Goal: Information Seeking & Learning: Learn about a topic

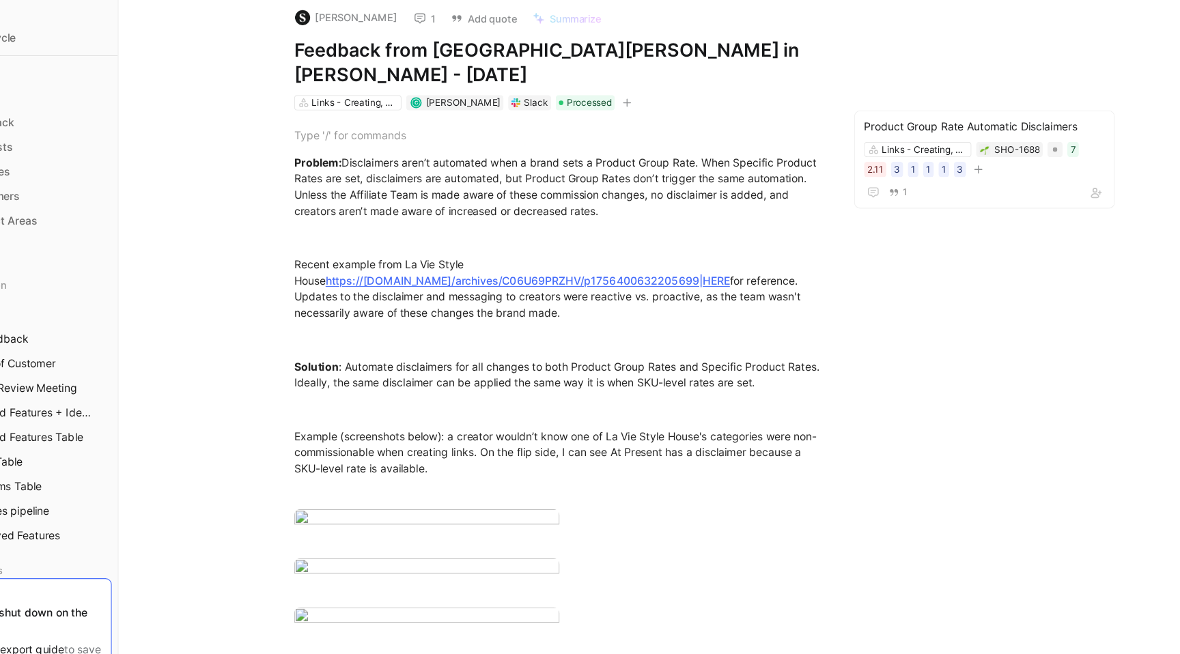
scroll to position [216, 0]
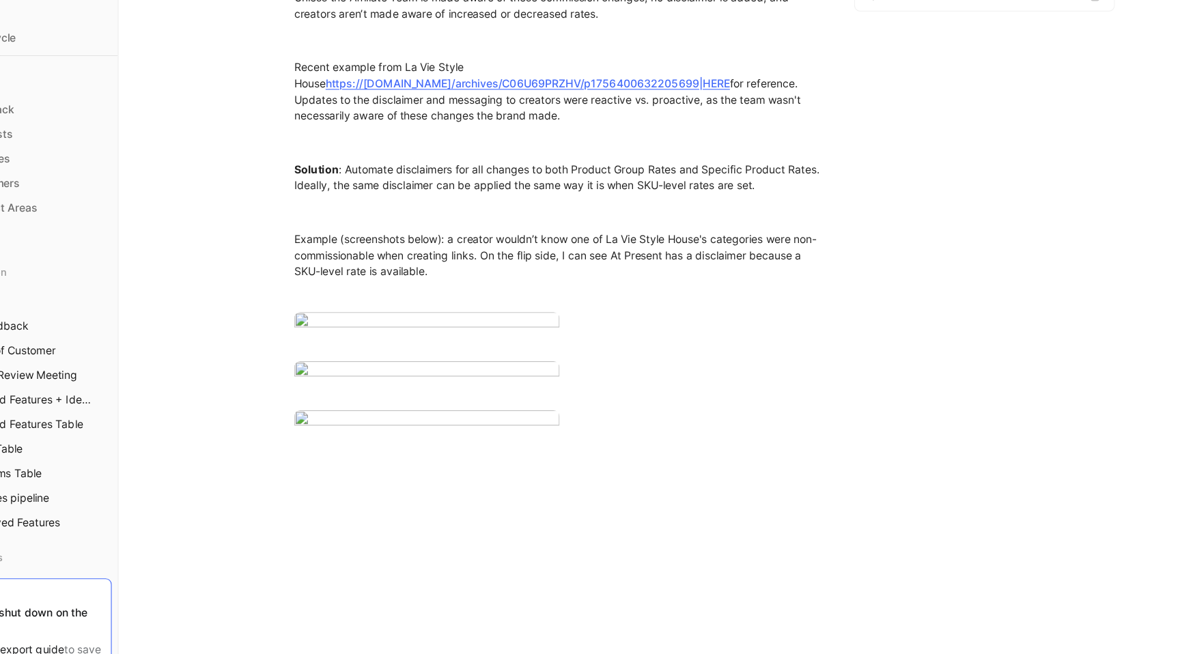
click at [868, 653] on div at bounding box center [590, 654] width 1180 height 0
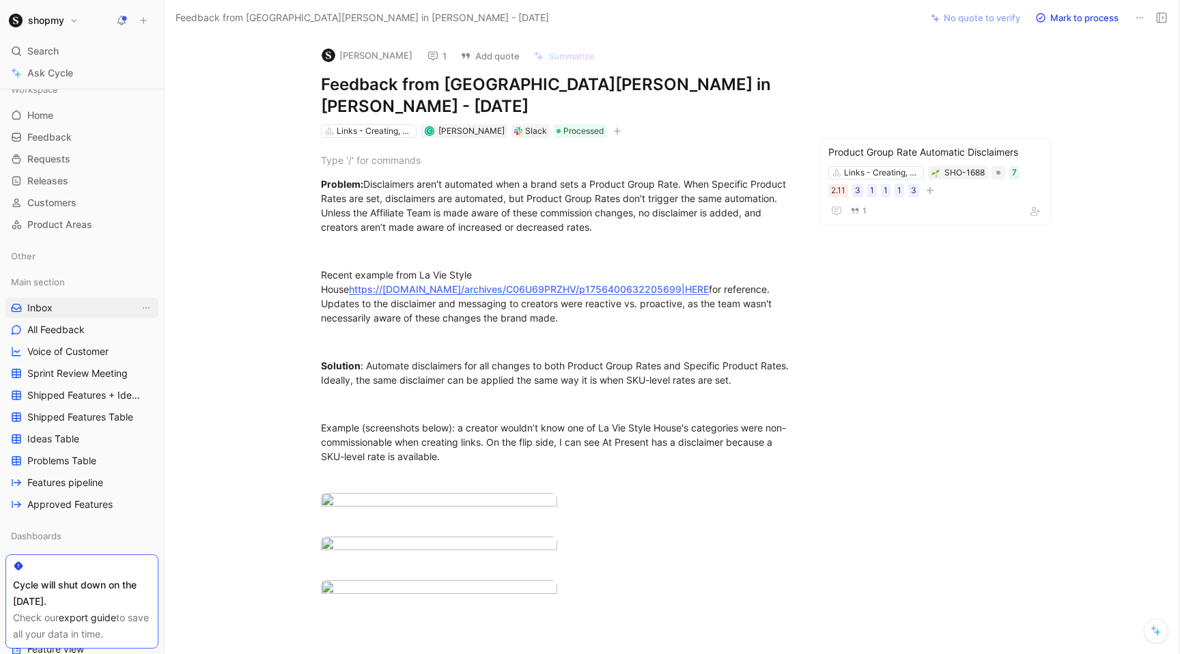
click at [38, 307] on span "Inbox" at bounding box center [39, 308] width 25 height 14
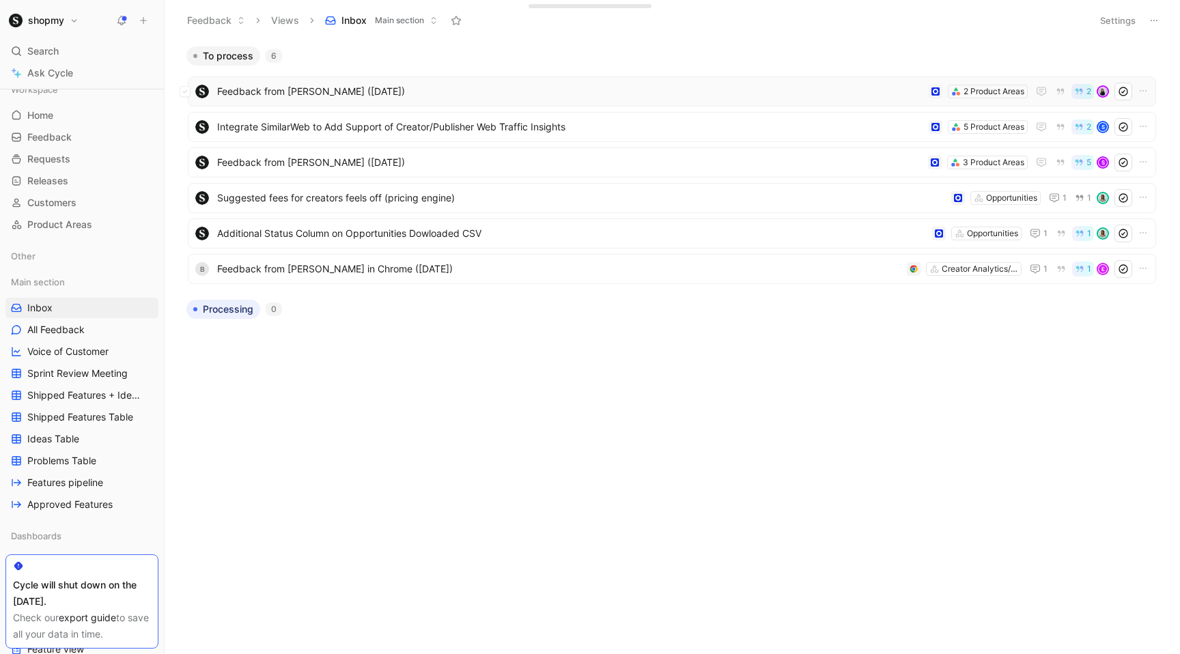
click at [412, 94] on span "Feedback from [PERSON_NAME] ([DATE])" at bounding box center [570, 91] width 706 height 16
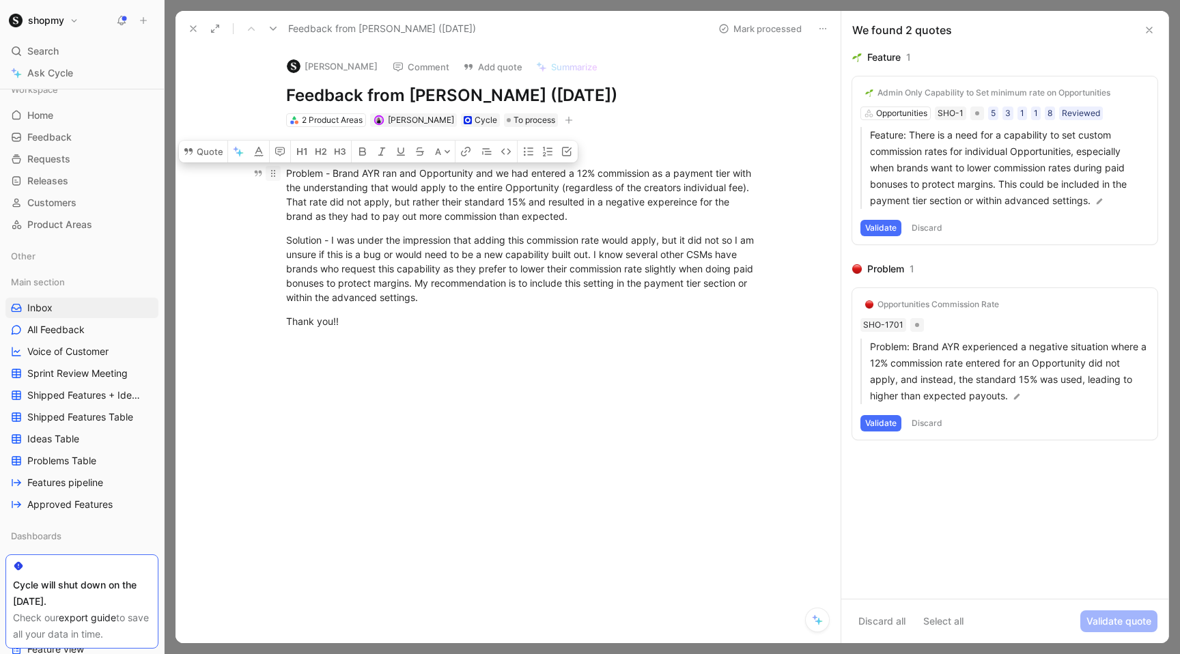
drag, startPoint x: 489, startPoint y: 306, endPoint x: 277, endPoint y: 173, distance: 250.1
click at [277, 173] on div "Title - Custom Commission for Individual Opportunity Problem - Brand AYR ran an…" at bounding box center [522, 235] width 636 height 216
copy div "Problem - Brand AYR ran and Opportunity and we had entered a 12% commission as …"
